Goal: Check status: Check status

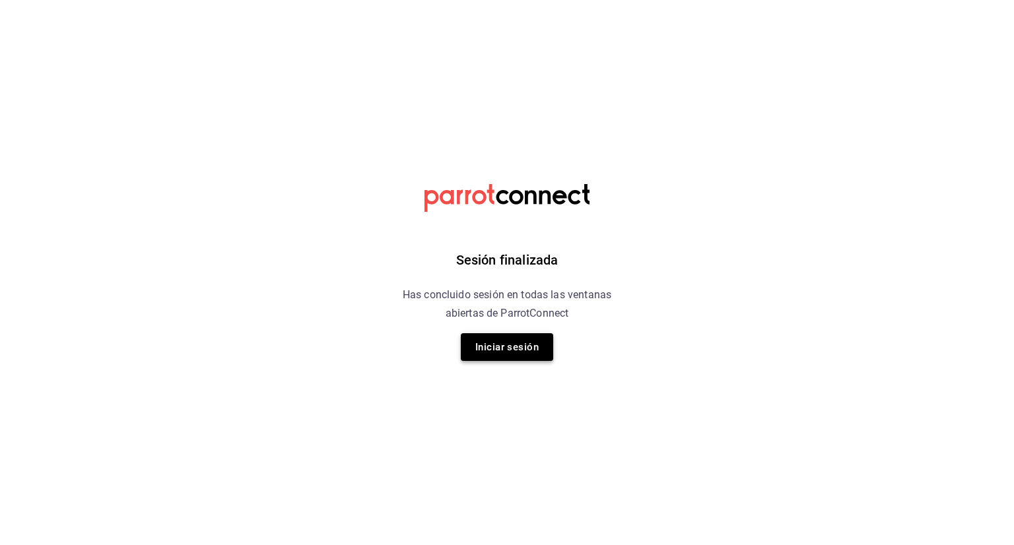
click at [513, 350] on button "Iniciar sesión" at bounding box center [507, 347] width 92 height 28
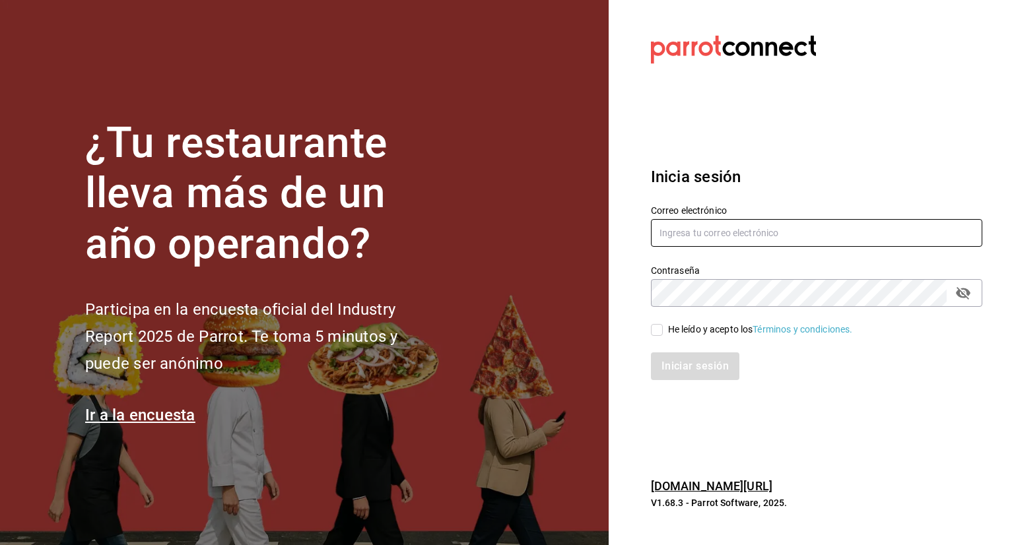
click at [710, 238] on input "text" at bounding box center [816, 233] width 331 height 28
type input "[EMAIL_ADDRESS][DOMAIN_NAME]"
click at [653, 332] on input "He leído y acepto los Términos y condiciones." at bounding box center [657, 330] width 12 height 12
checkbox input "true"
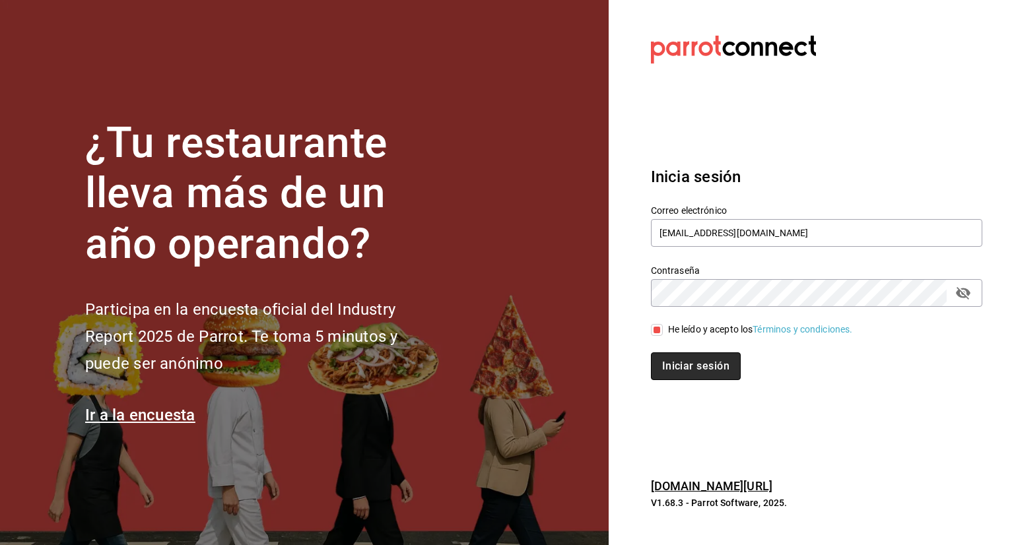
click at [686, 364] on button "Iniciar sesión" at bounding box center [696, 366] width 90 height 28
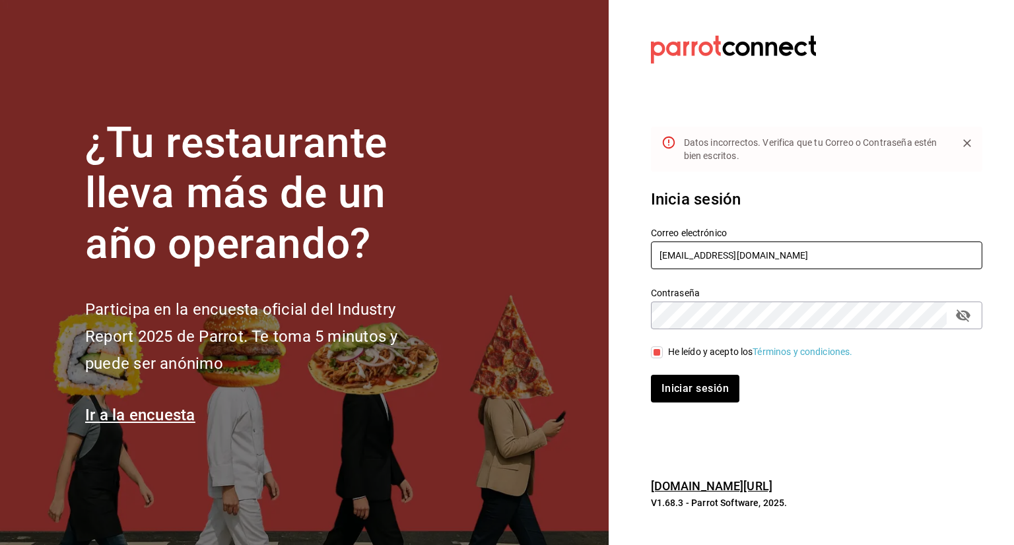
click at [710, 254] on input "anagarzamatinez@gmail.com" at bounding box center [816, 256] width 331 height 28
type input "anagarzamartinez@gmail.com"
click at [684, 380] on button "Iniciar sesión" at bounding box center [696, 389] width 90 height 28
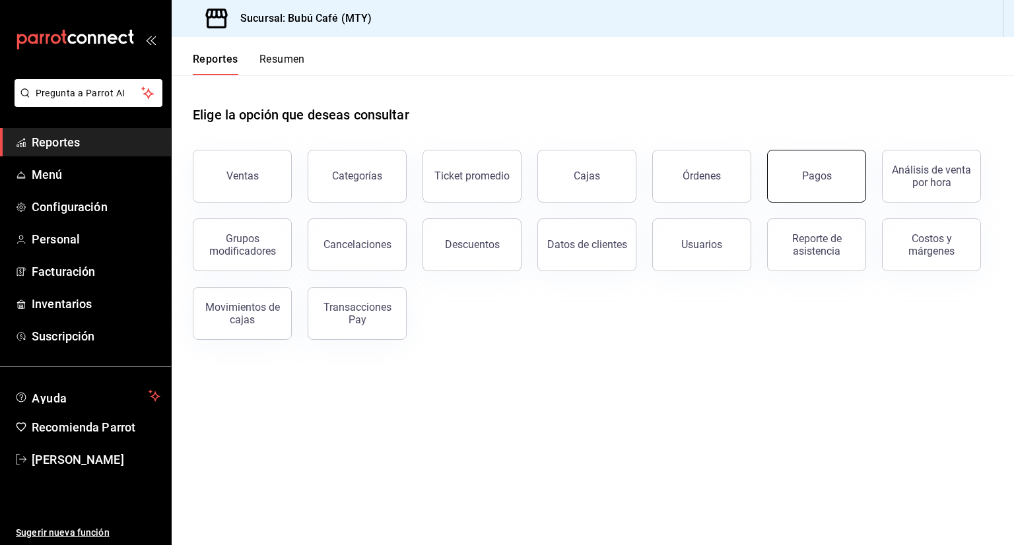
click at [805, 167] on button "Pagos" at bounding box center [816, 176] width 99 height 53
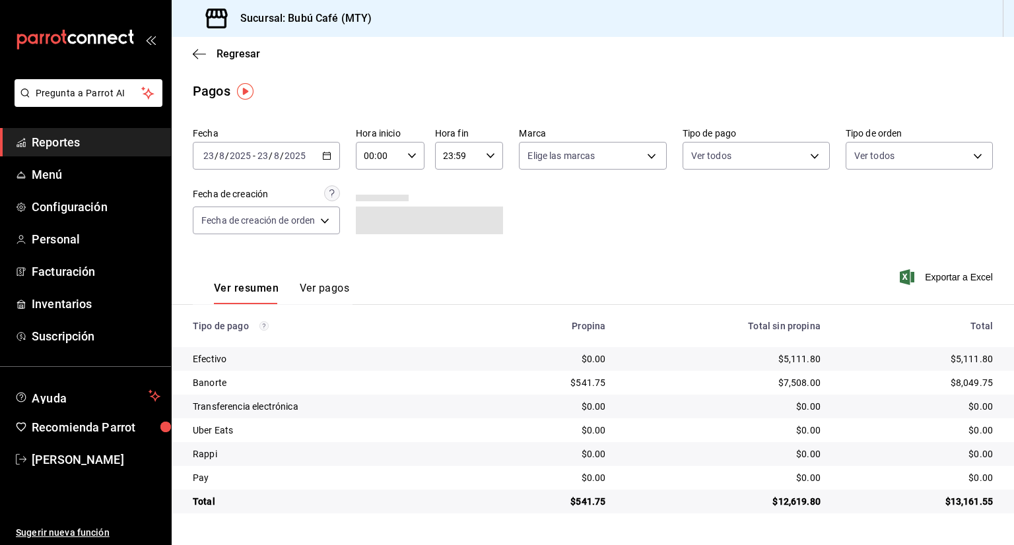
click at [327, 150] on div "2025-08-23 23 / 8 / 2025 - 2025-08-23 23 / 8 / 2025" at bounding box center [266, 156] width 147 height 28
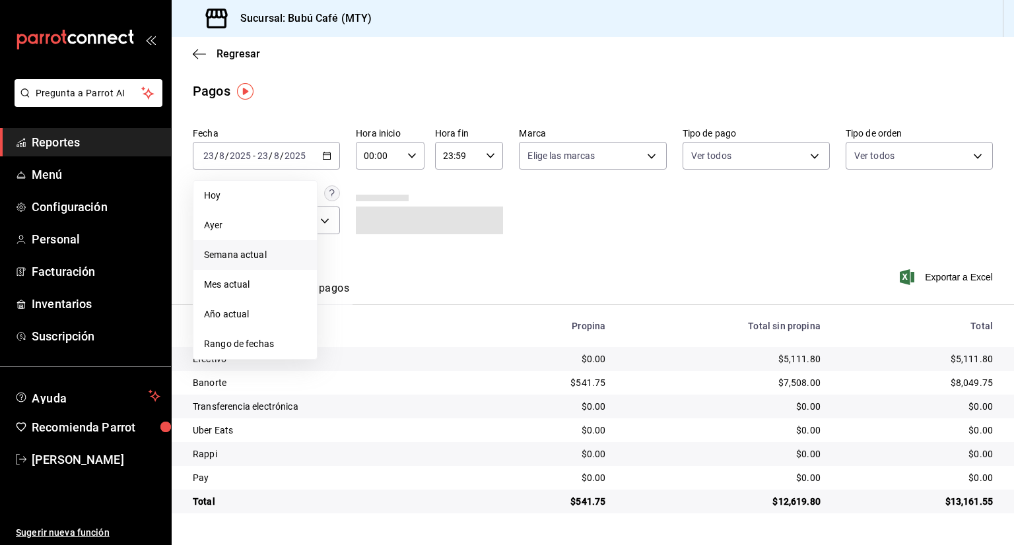
click at [226, 253] on span "Semana actual" at bounding box center [255, 255] width 102 height 14
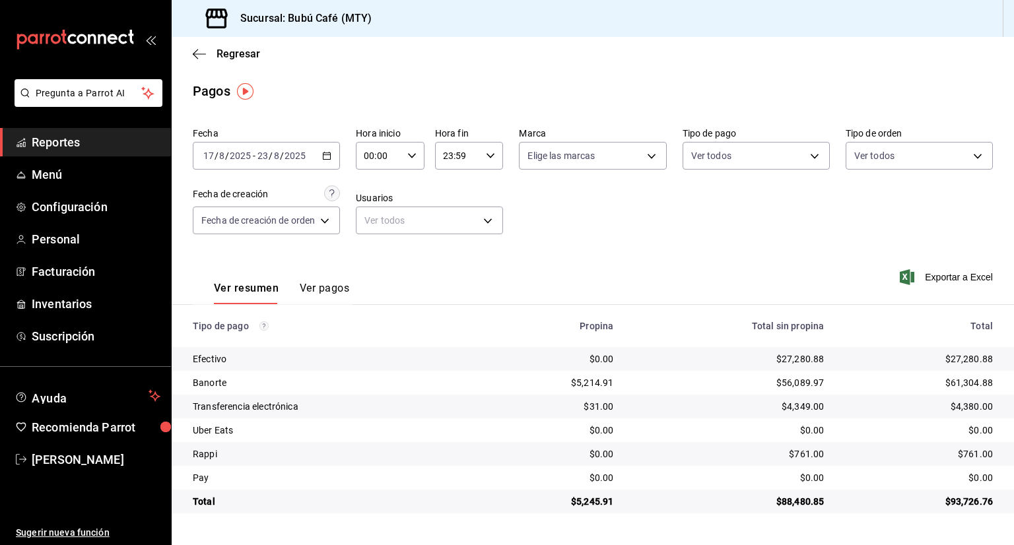
click at [226, 253] on div "Ver resumen Ver pagos" at bounding box center [273, 277] width 160 height 54
